Goal: Task Accomplishment & Management: Use online tool/utility

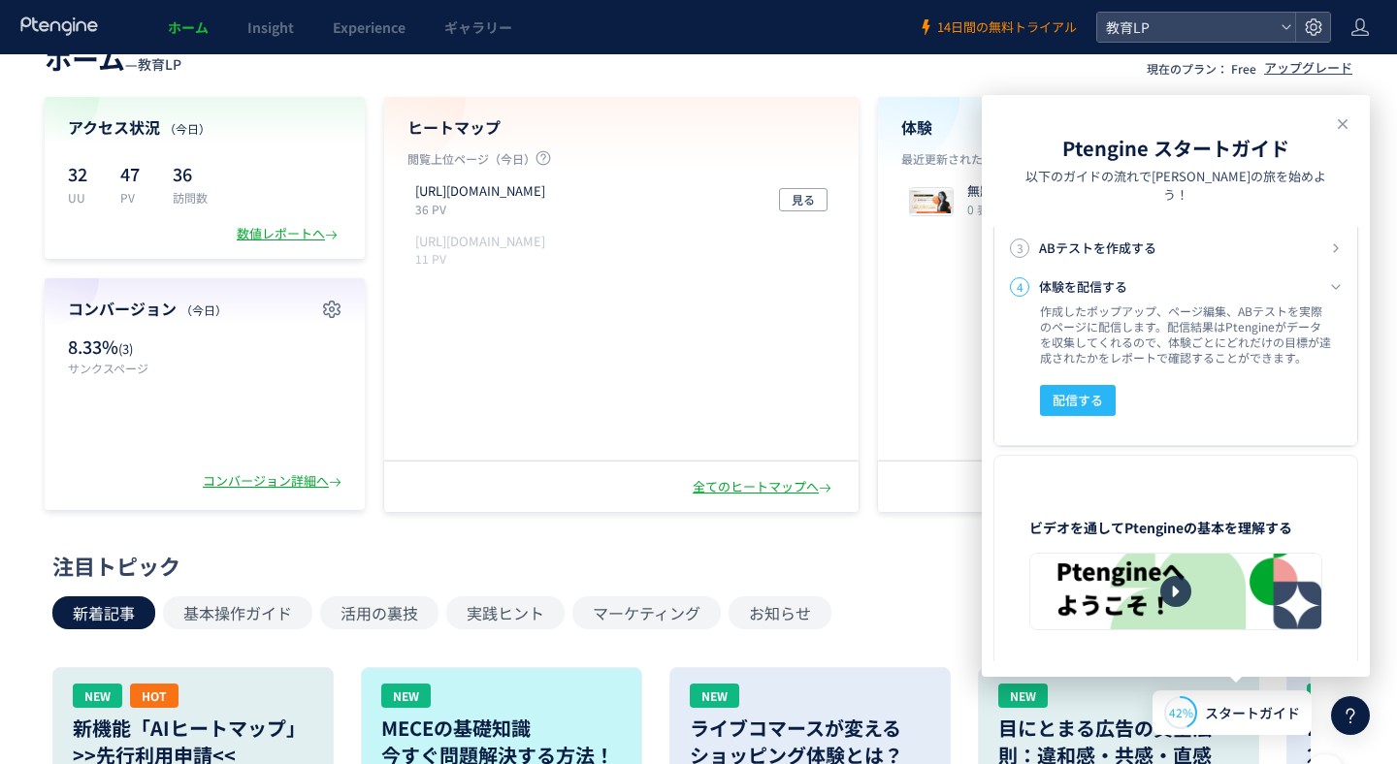
scroll to position [468, 0]
click at [983, 26] on span "14日間の無料トライアル" at bounding box center [1007, 27] width 140 height 18
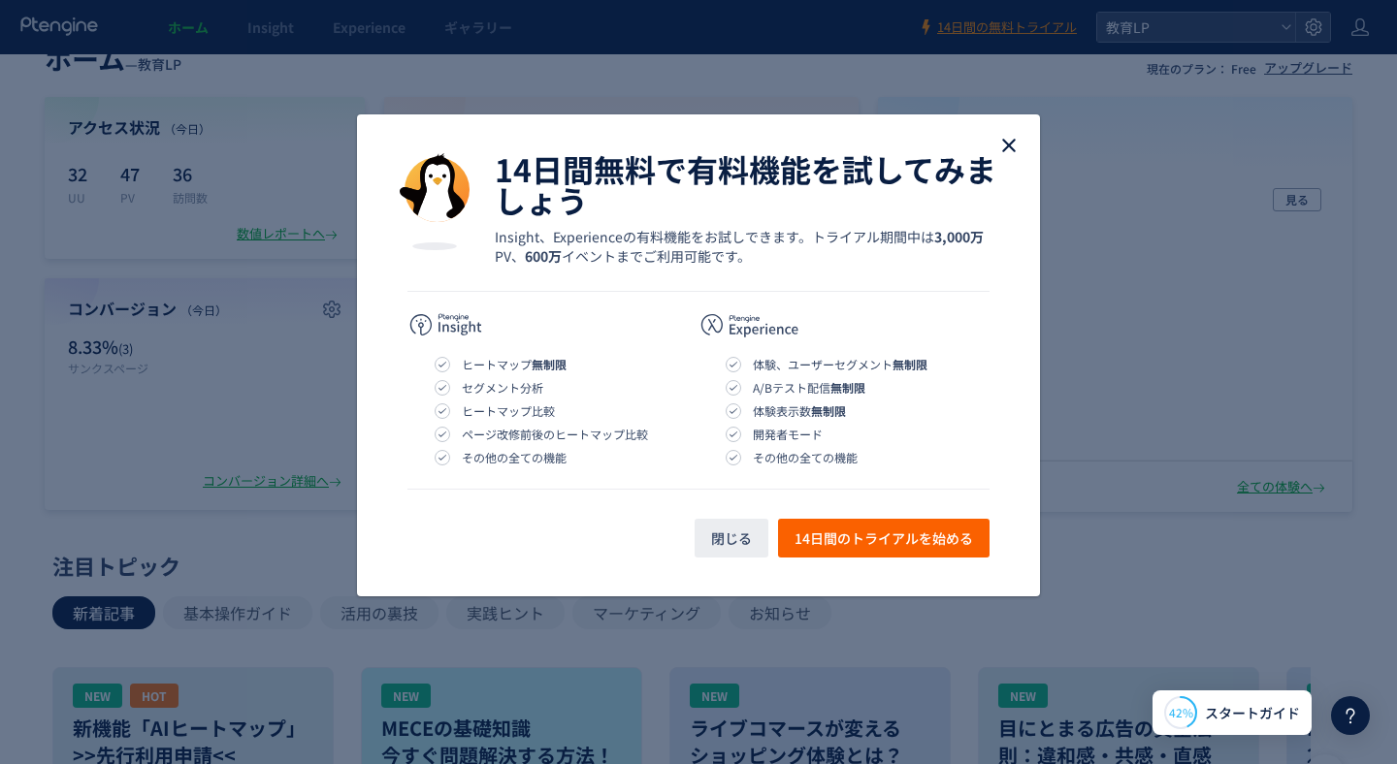
click at [1007, 152] on icon "close" at bounding box center [1008, 145] width 23 height 23
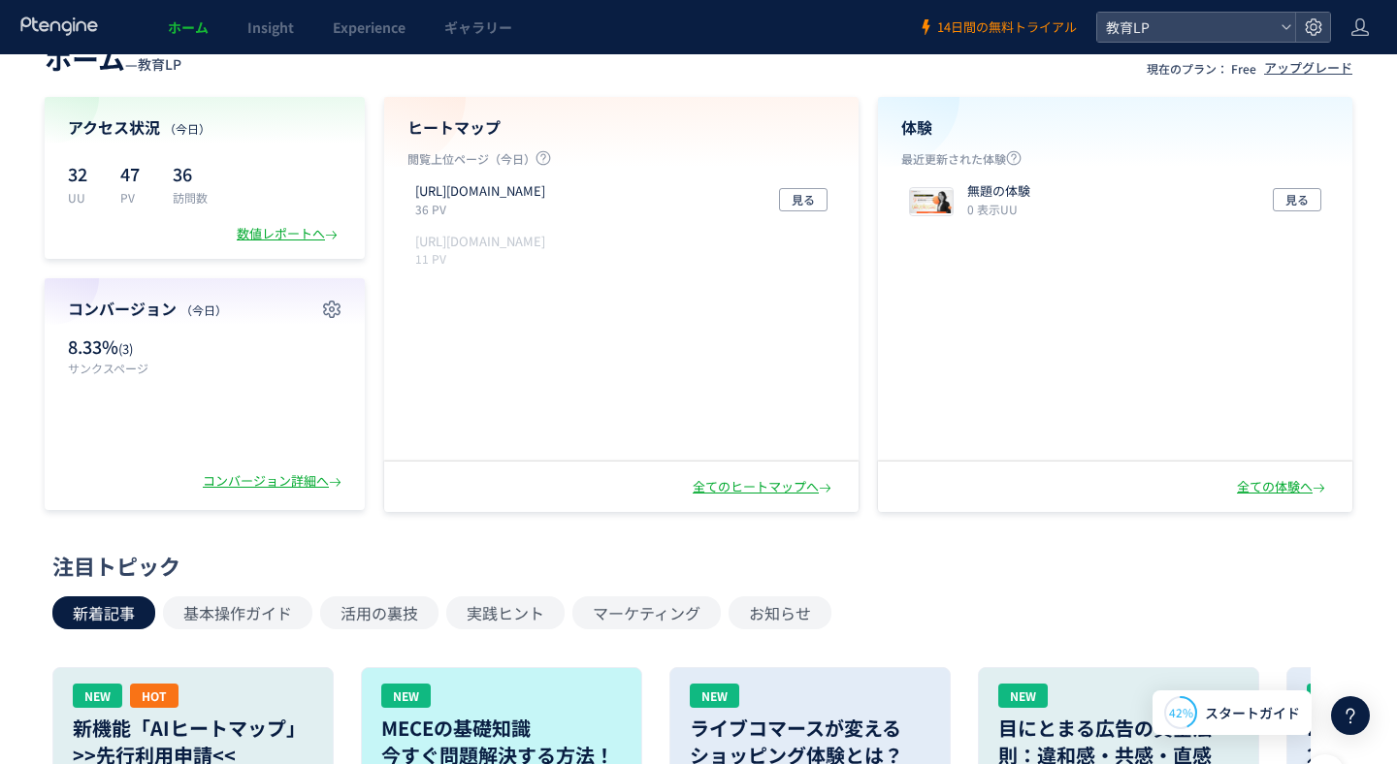
click at [960, 19] on span "14日間の無料トライアル" at bounding box center [1007, 27] width 140 height 18
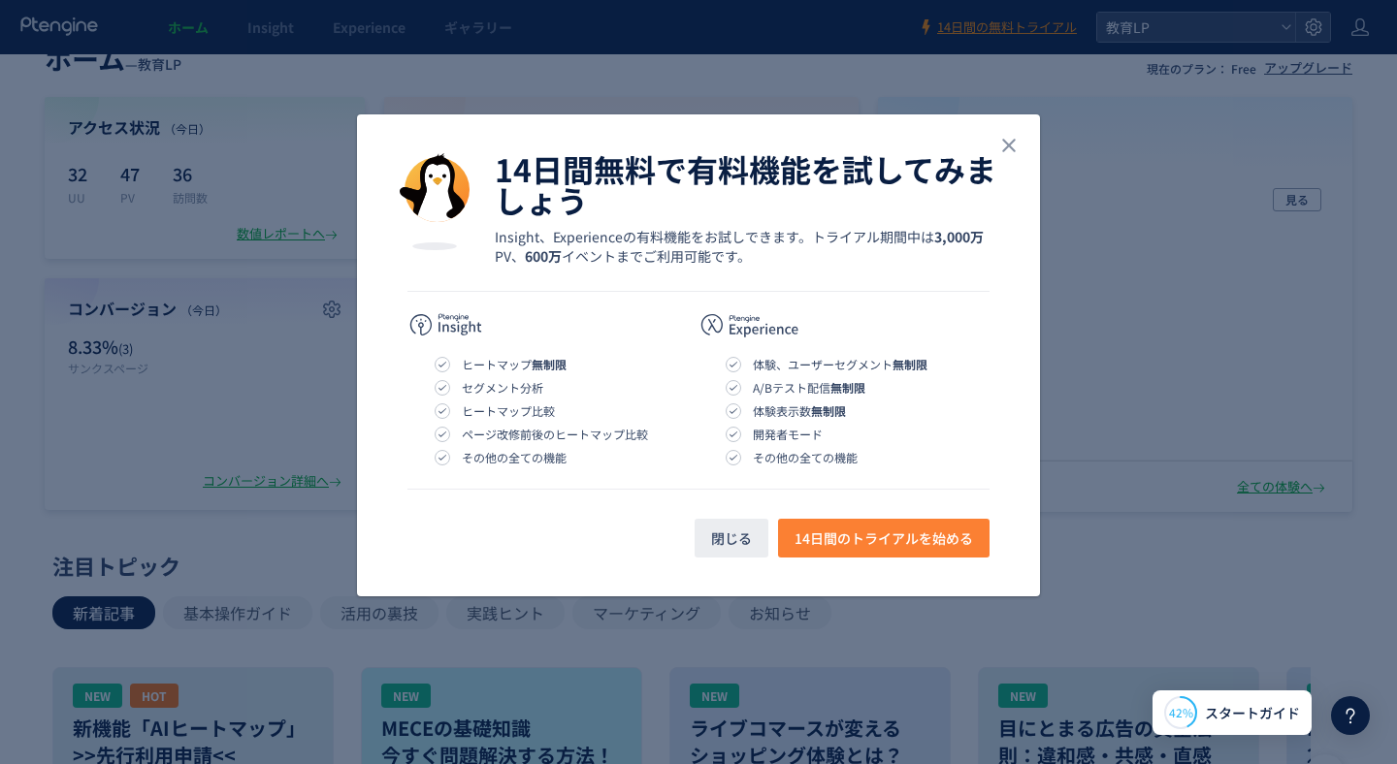
click at [847, 533] on span "14日間のトライアルを始める" at bounding box center [883, 538] width 178 height 39
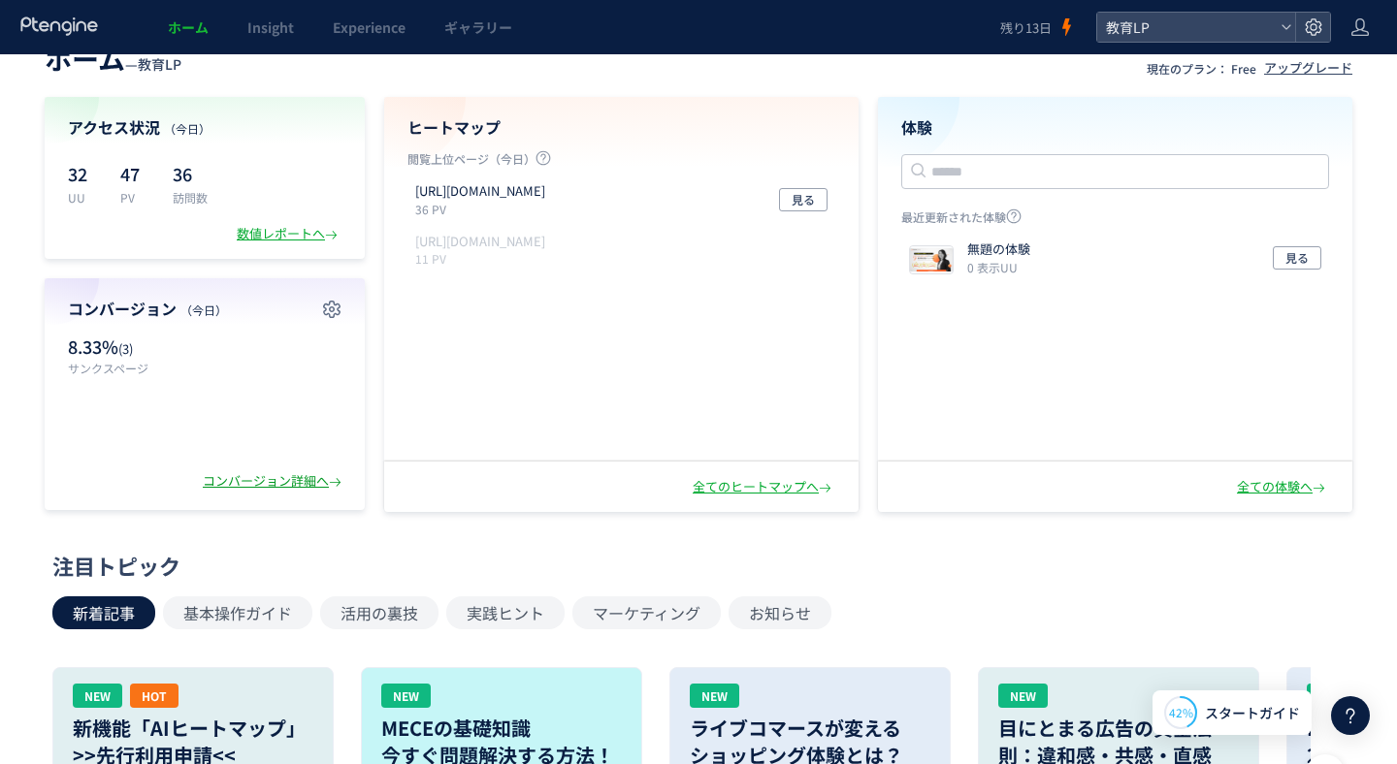
click at [231, 477] on div "コンバージョン詳細へ" at bounding box center [274, 481] width 143 height 18
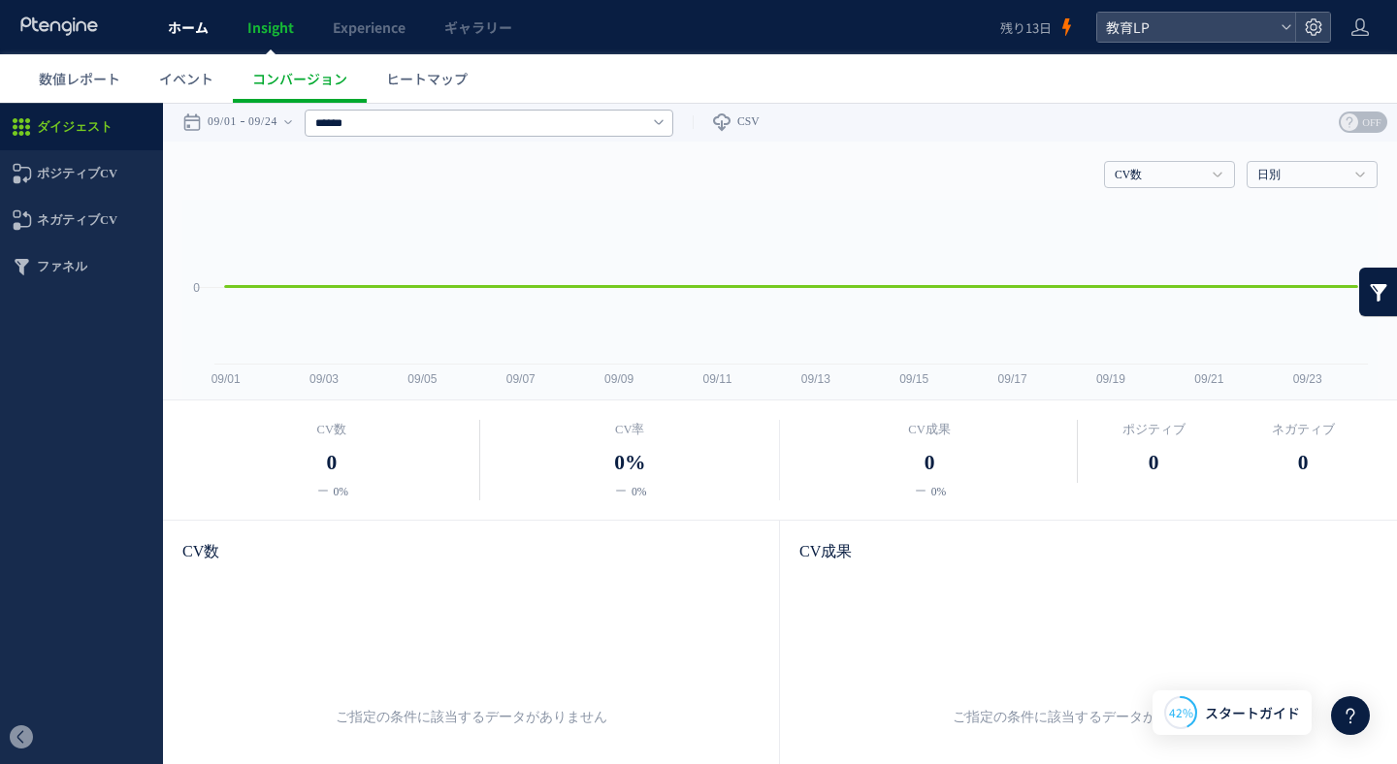
click at [201, 21] on span "ホーム" at bounding box center [188, 26] width 41 height 19
